Goal: Task Accomplishment & Management: Manage account settings

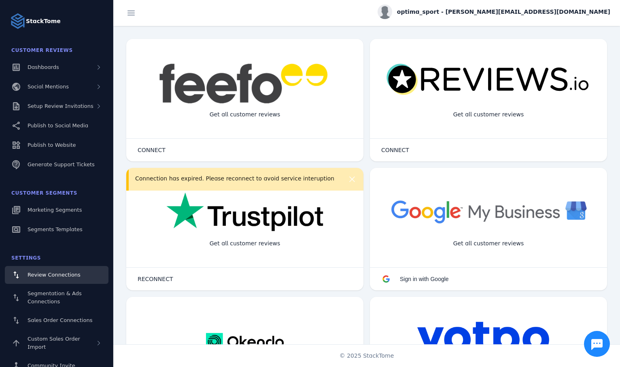
click at [237, 225] on img at bounding box center [244, 212] width 157 height 40
click at [170, 281] on span "RECONNECT" at bounding box center [156, 279] width 36 height 6
